Goal: Check status

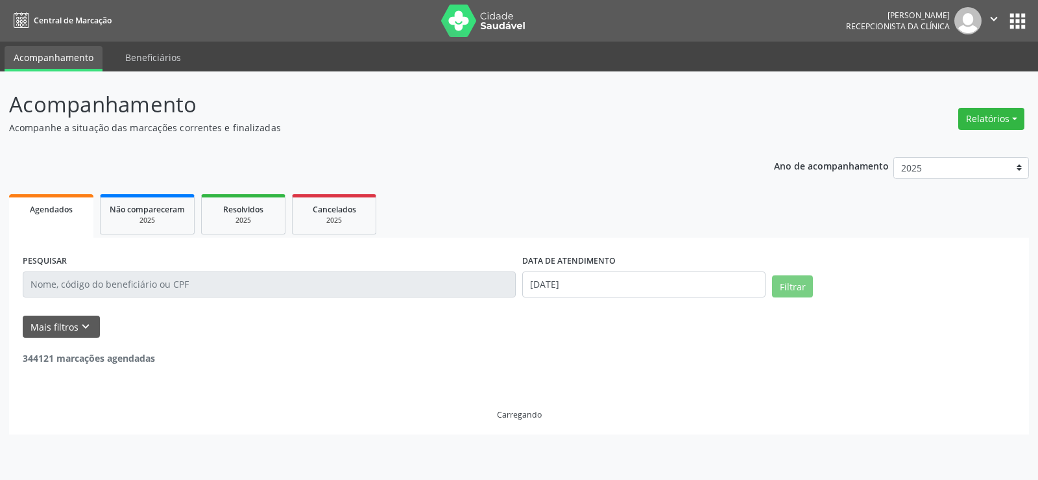
select select "8"
click at [73, 325] on button "Mais filtros keyboard_arrow_down" at bounding box center [61, 326] width 77 height 23
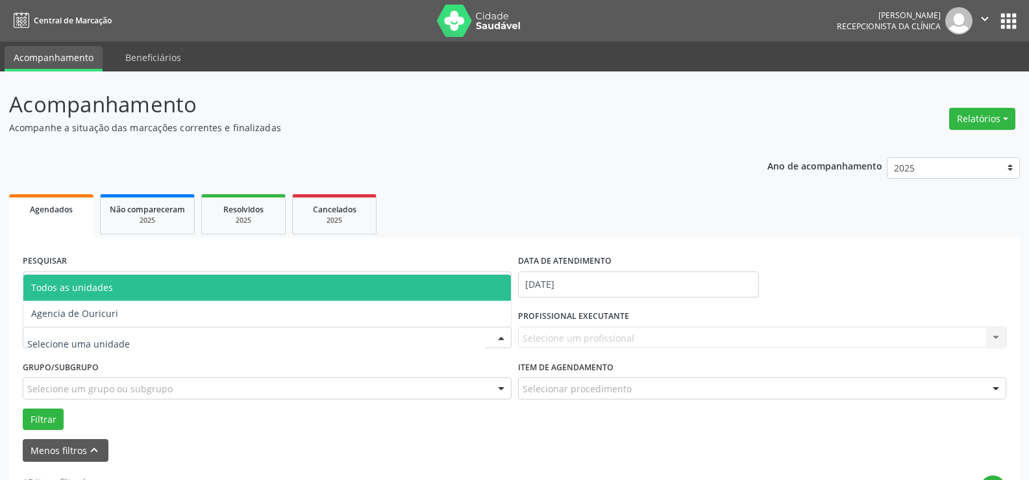
click at [138, 333] on div at bounding box center [267, 337] width 489 height 22
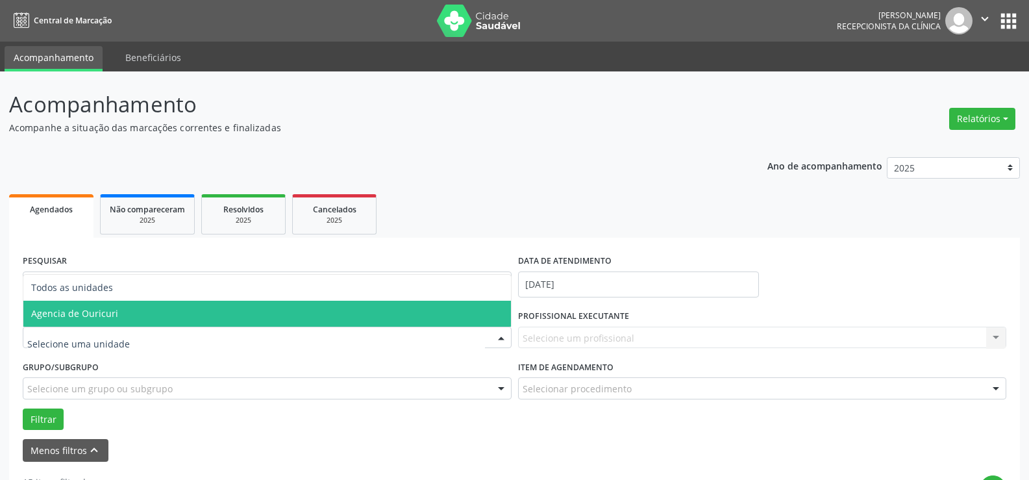
click at [143, 308] on span "Agencia de Ouricuri" at bounding box center [266, 313] width 487 height 26
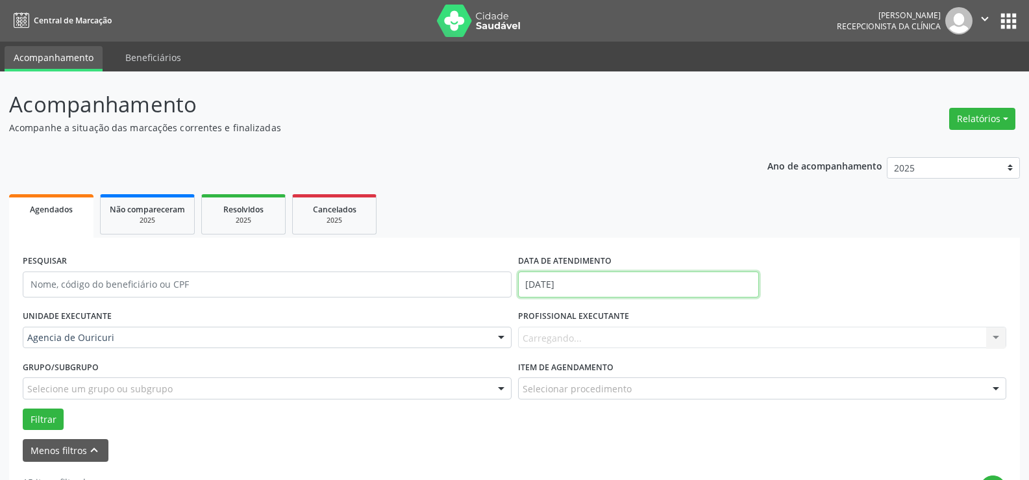
click at [578, 280] on input "[DATE]" at bounding box center [638, 284] width 241 height 26
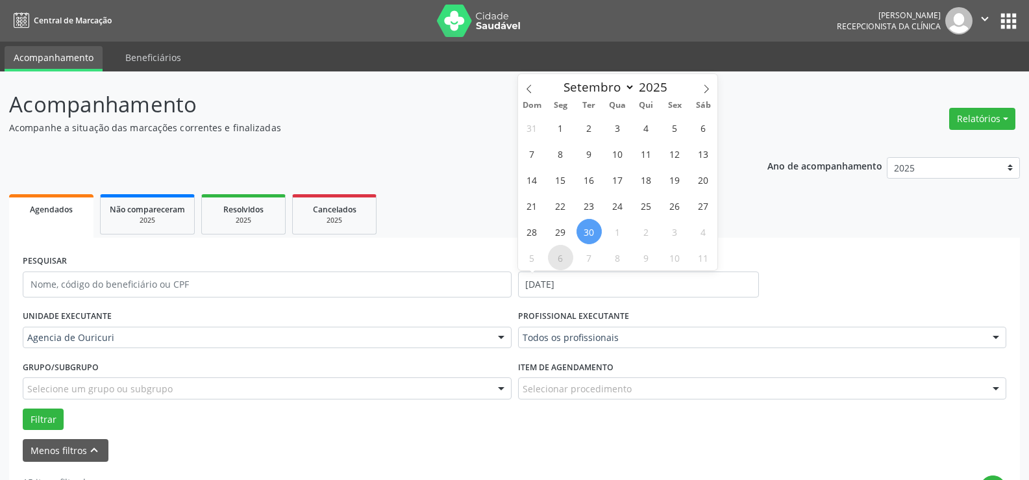
click at [560, 256] on span "6" at bounding box center [560, 257] width 25 height 25
type input "06/10/2025"
click at [560, 256] on span "6" at bounding box center [560, 257] width 25 height 25
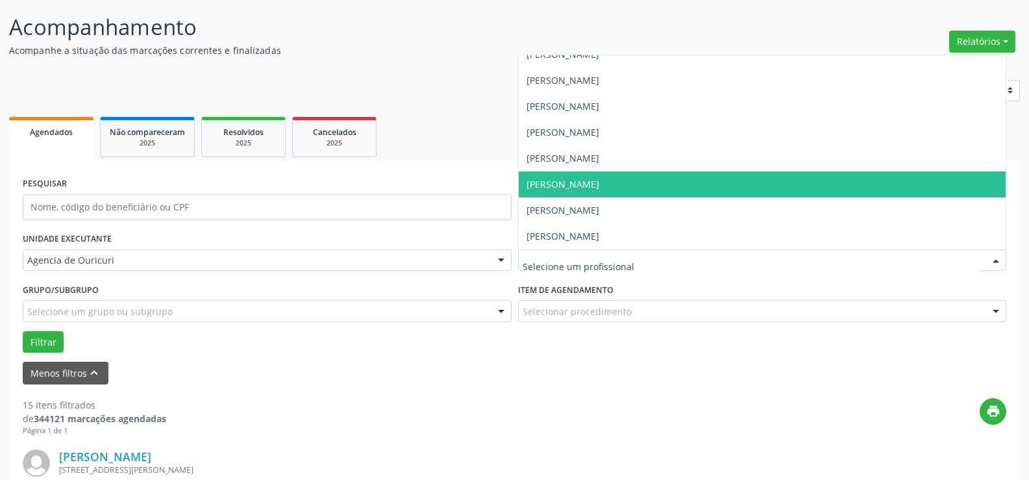
scroll to position [130, 0]
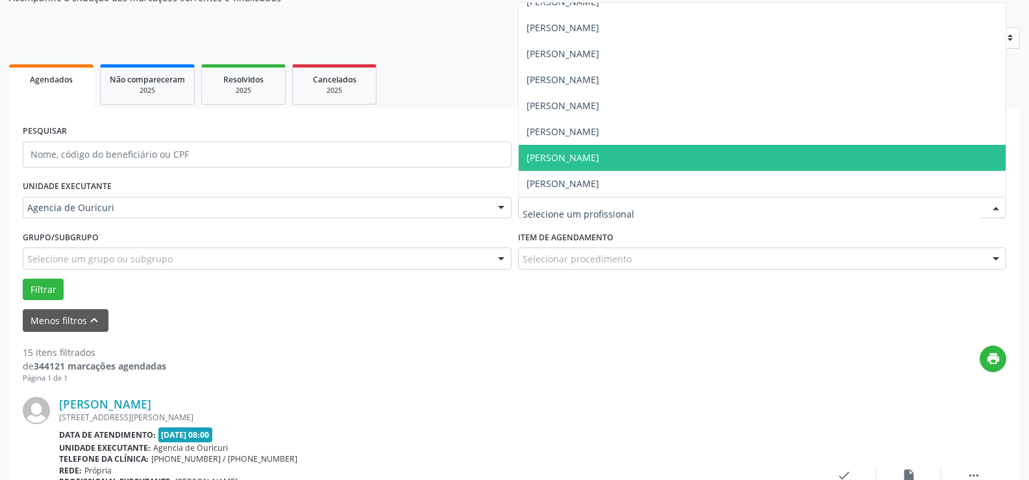
click at [596, 164] on span "[PERSON_NAME]" at bounding box center [762, 158] width 487 height 26
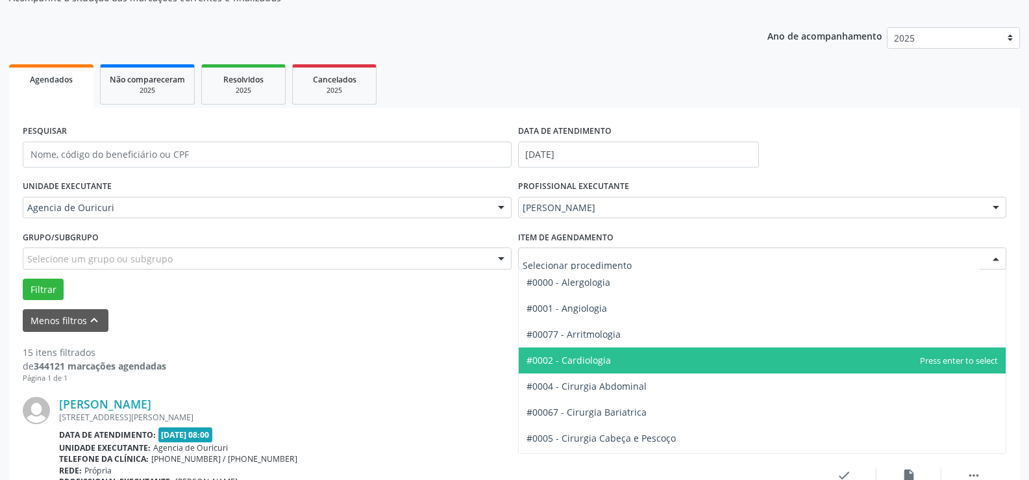
click at [586, 365] on span "#0002 - Cardiologia" at bounding box center [568, 360] width 84 height 12
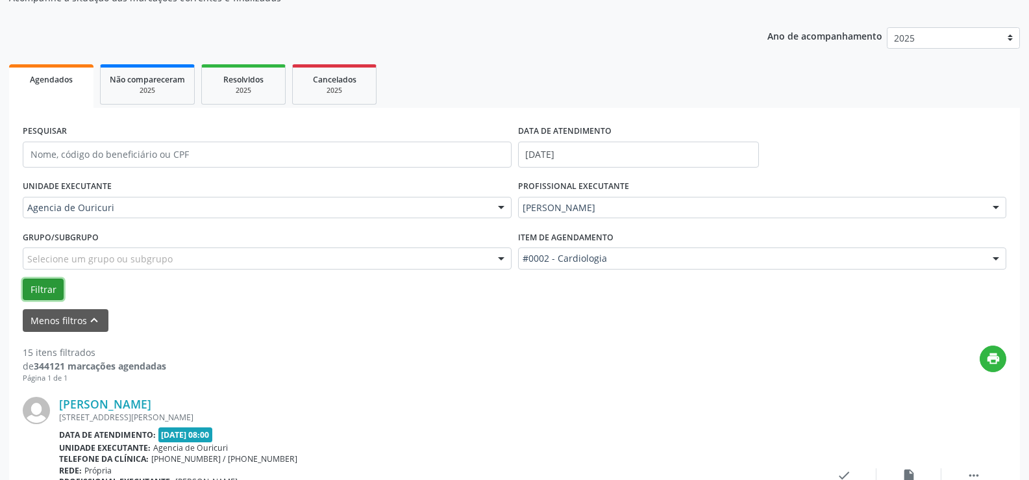
click at [43, 289] on button "Filtrar" at bounding box center [43, 289] width 41 height 22
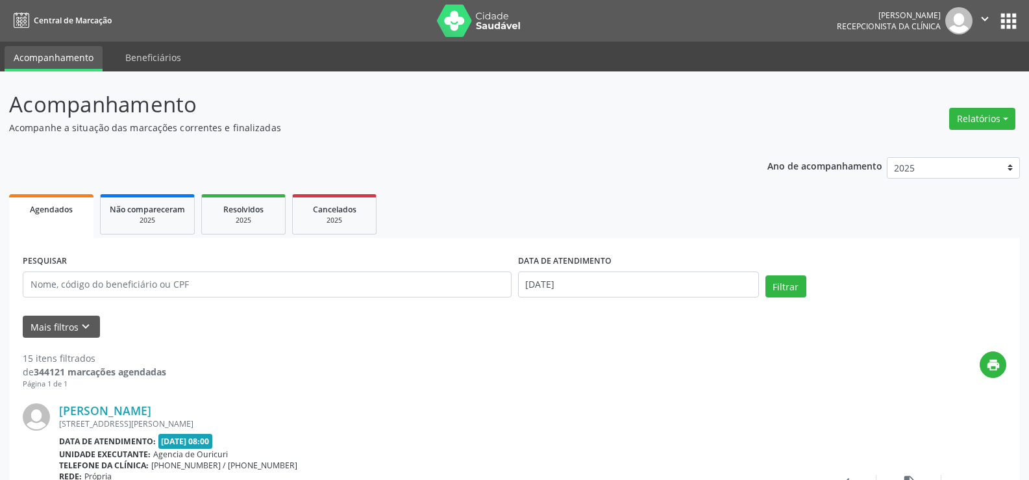
scroll to position [130, 0]
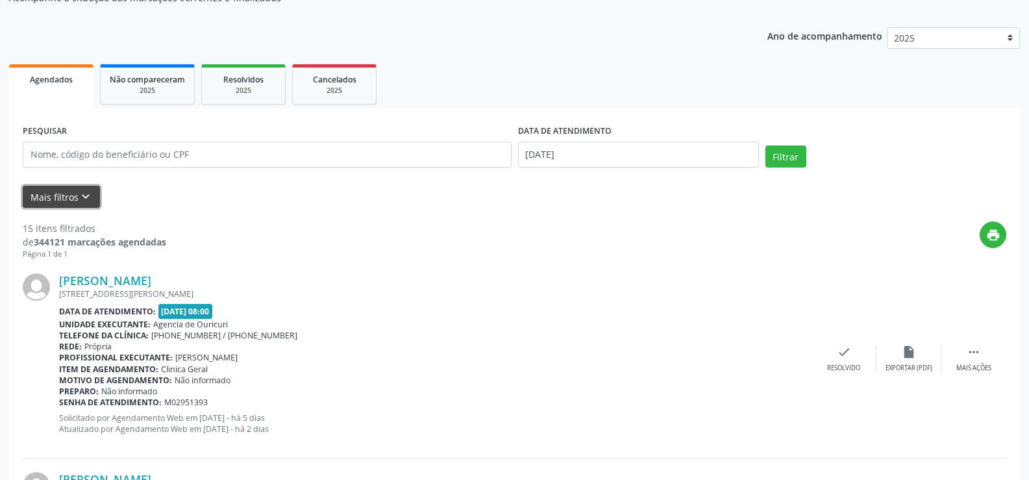
click at [79, 201] on icon "keyboard_arrow_down" at bounding box center [86, 197] width 14 height 14
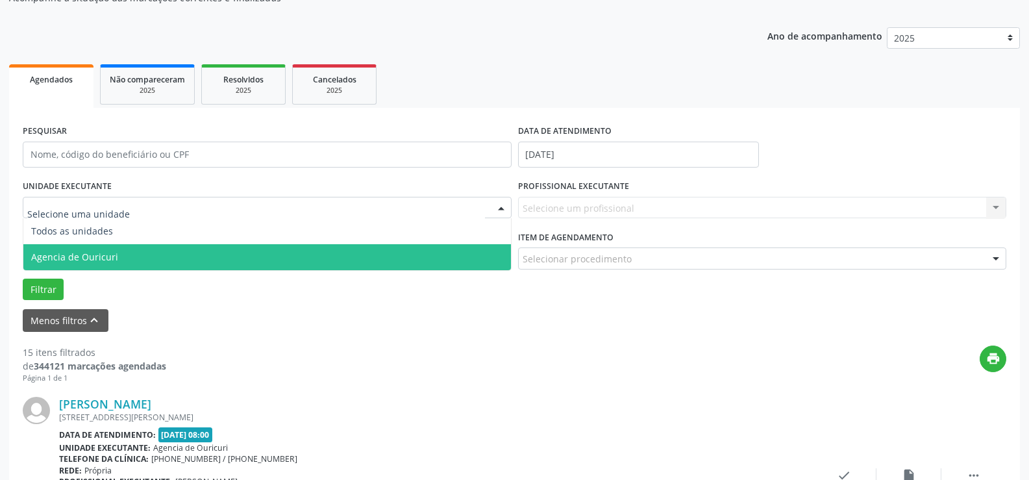
click at [108, 260] on span "Agencia de Ouricuri" at bounding box center [74, 257] width 87 height 12
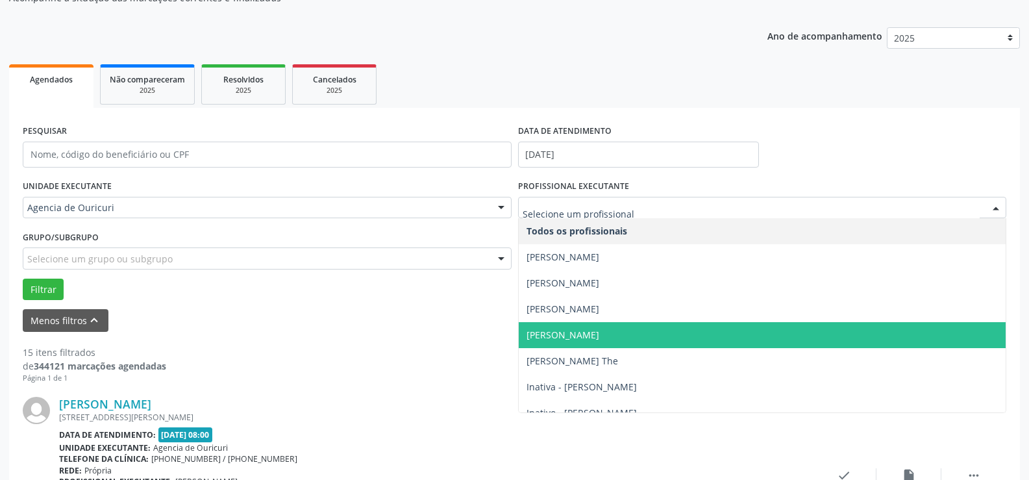
scroll to position [65, 0]
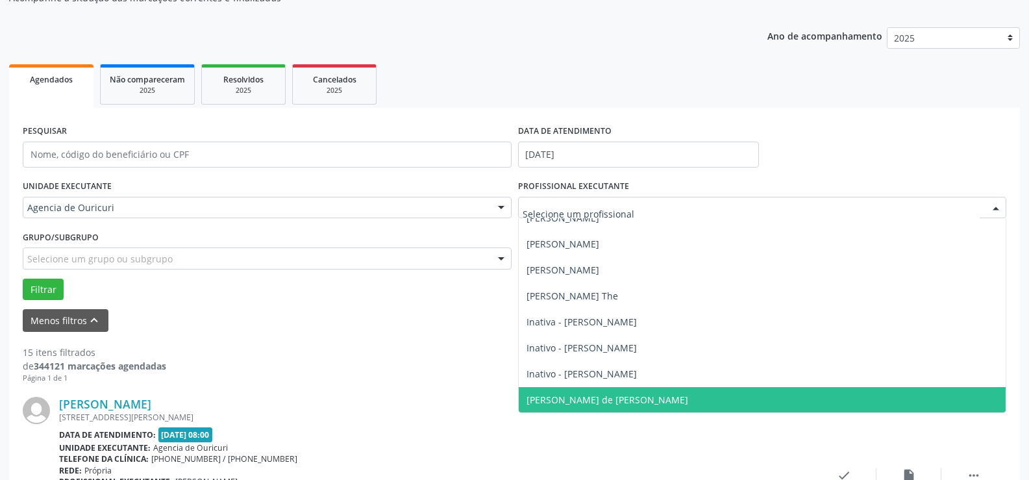
click at [558, 400] on span "[PERSON_NAME] de [PERSON_NAME]" at bounding box center [607, 399] width 162 height 12
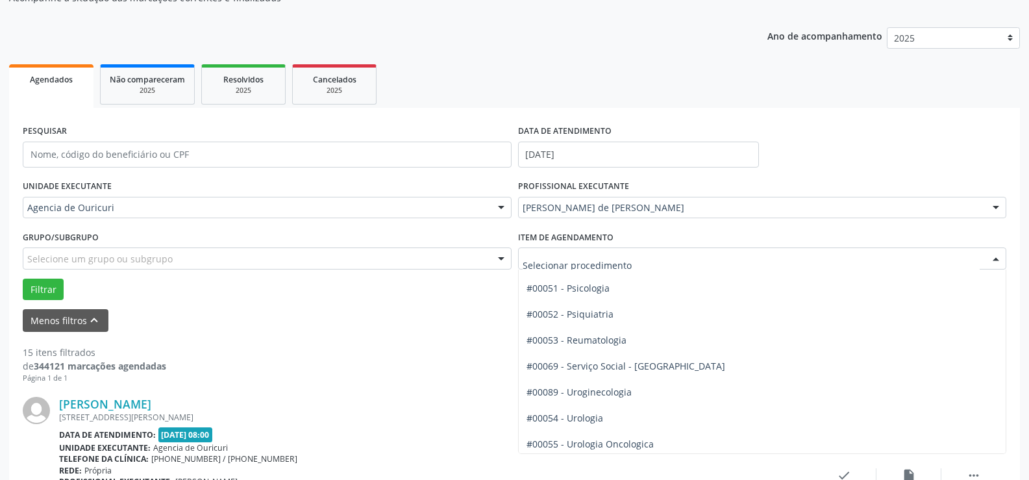
scroll to position [2207, 0]
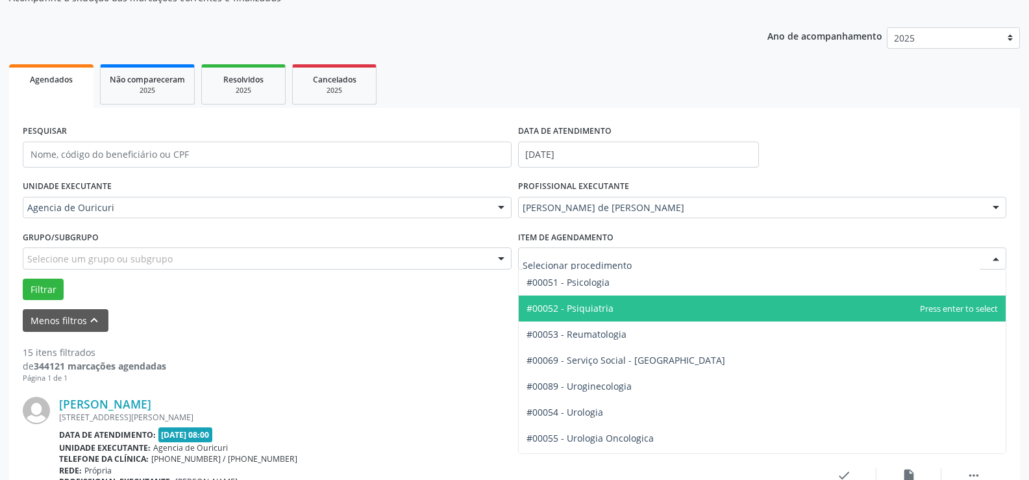
click at [630, 308] on span "#00052 - Psiquiatria" at bounding box center [762, 308] width 487 height 26
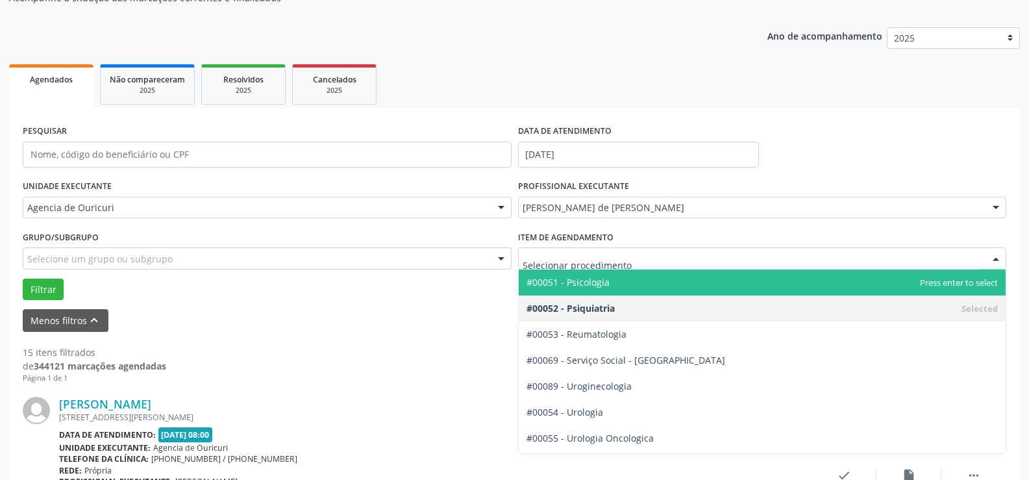
click at [637, 291] on span "#00051 - Psicologia" at bounding box center [762, 282] width 487 height 26
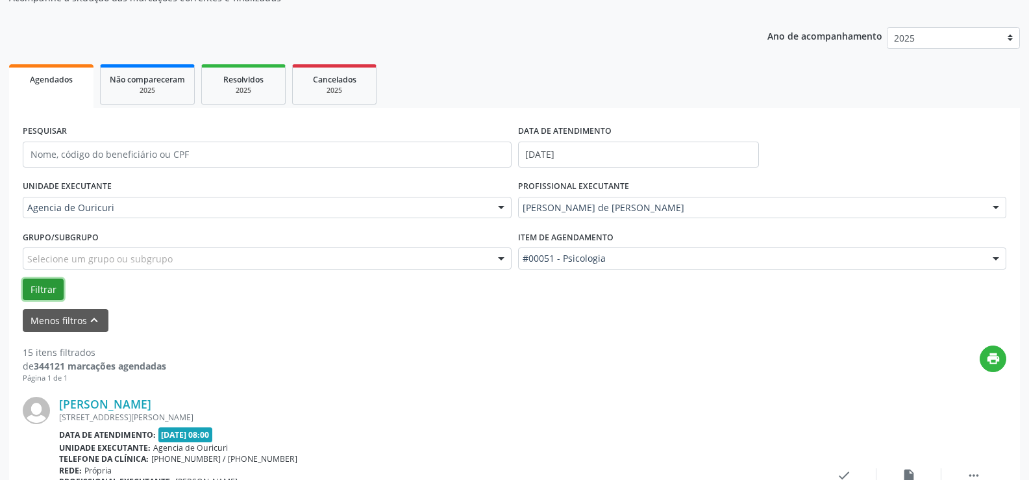
click at [53, 287] on button "Filtrar" at bounding box center [43, 289] width 41 height 22
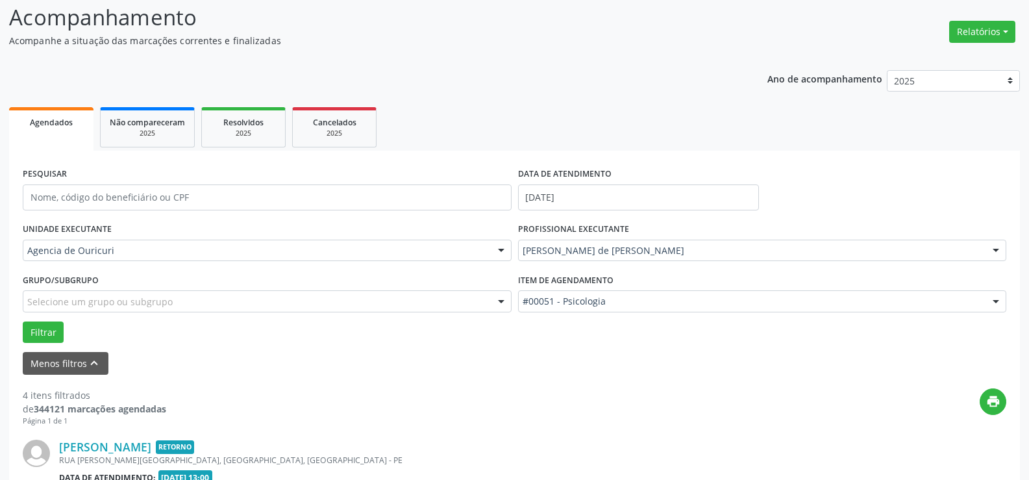
scroll to position [130, 0]
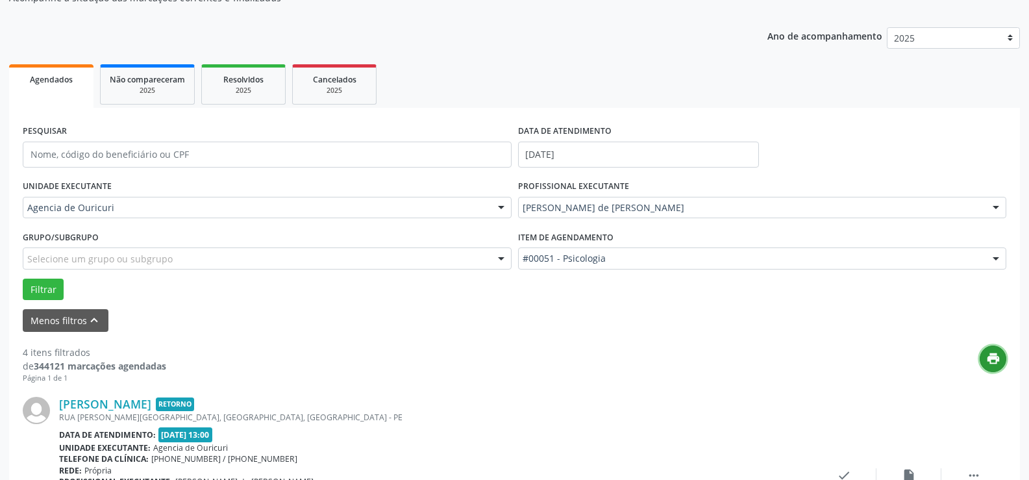
click at [999, 363] on icon "print" at bounding box center [993, 358] width 14 height 14
